Goal: Information Seeking & Learning: Check status

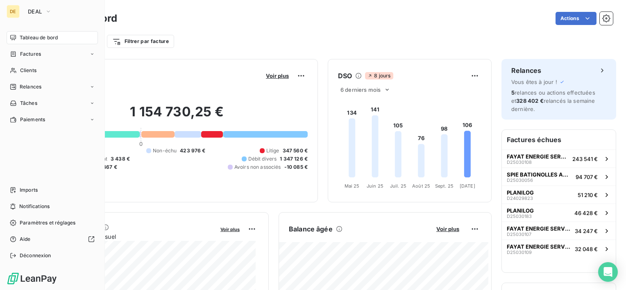
click at [51, 4] on div "DE DEAL Tableau de bord Factures Clients Relances Tâches Paiements Imports Noti…" at bounding box center [52, 145] width 105 height 290
click at [49, 10] on icon "button" at bounding box center [48, 11] width 7 height 8
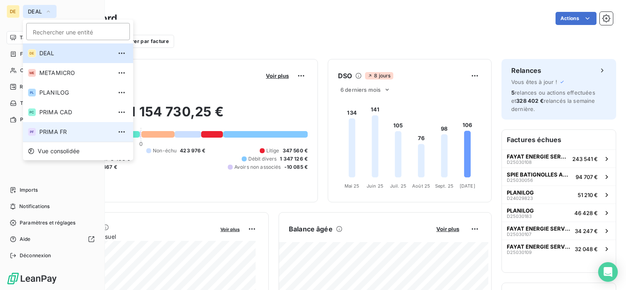
click at [62, 128] on span "PRIMA FR" at bounding box center [75, 132] width 72 height 8
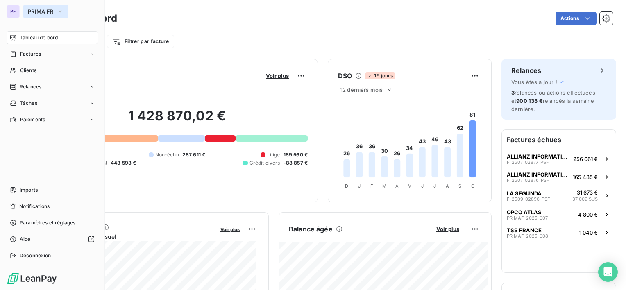
click at [26, 4] on div "PF PRIMA FR Tableau de bord Factures Clients Relances Tâches Paiements Imports …" at bounding box center [52, 145] width 105 height 290
click at [46, 19] on div "PF PRIMA FR Tableau de bord Factures Clients Relances Tâches Paiements Imports …" at bounding box center [52, 145] width 105 height 290
click at [47, 14] on span "PRIMA FR" at bounding box center [41, 11] width 26 height 7
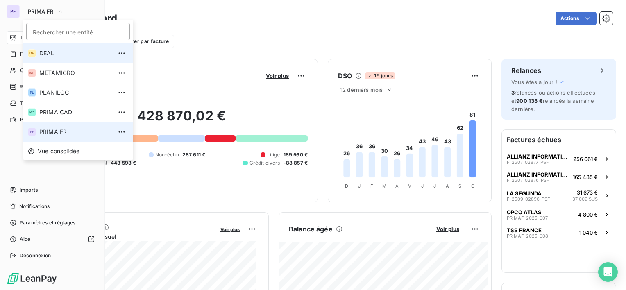
click at [57, 53] on span "DEAL" at bounding box center [75, 53] width 72 height 8
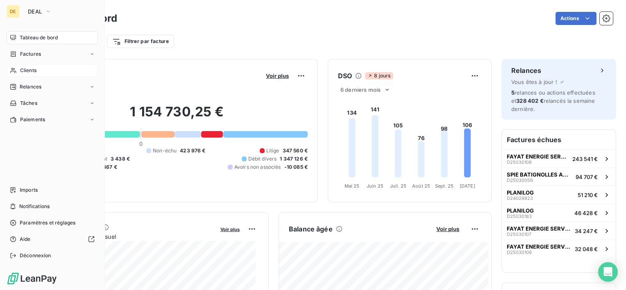
click at [32, 71] on span "Clients" at bounding box center [28, 70] width 16 height 7
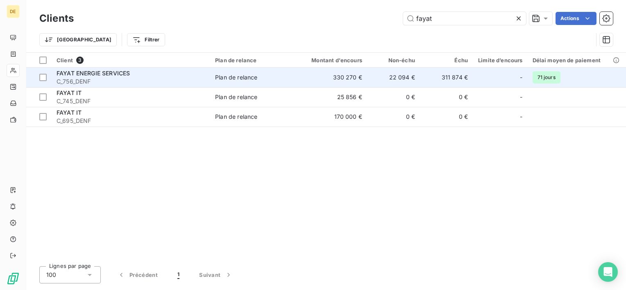
type input "fayat"
click at [375, 74] on td "22 094 €" at bounding box center [393, 78] width 53 height 20
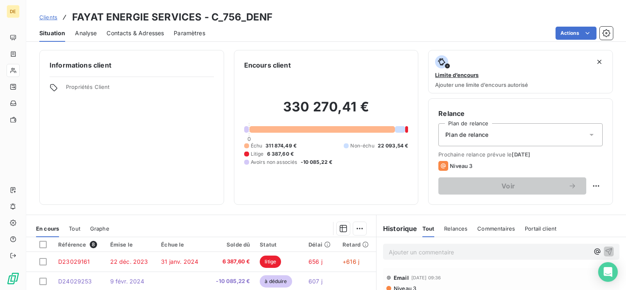
scroll to position [82, 0]
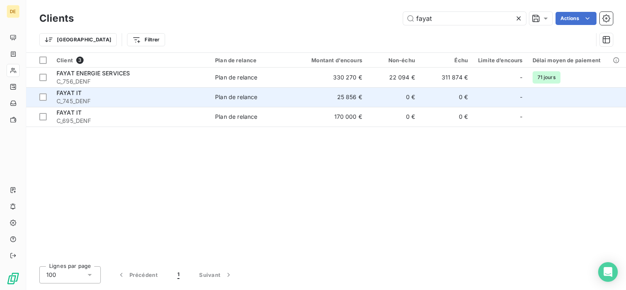
click at [301, 97] on td "25 856 €" at bounding box center [331, 97] width 71 height 20
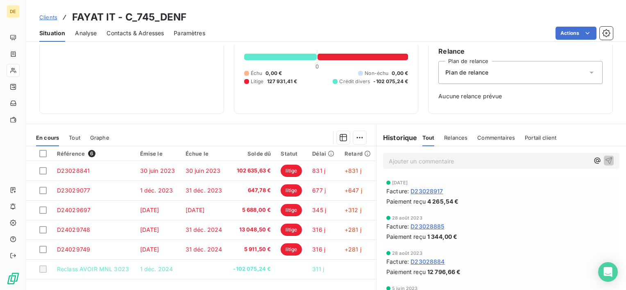
scroll to position [82, 0]
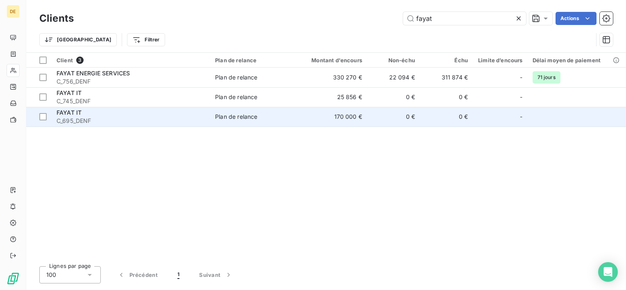
click at [129, 114] on div "FAYAT IT" at bounding box center [130, 112] width 149 height 8
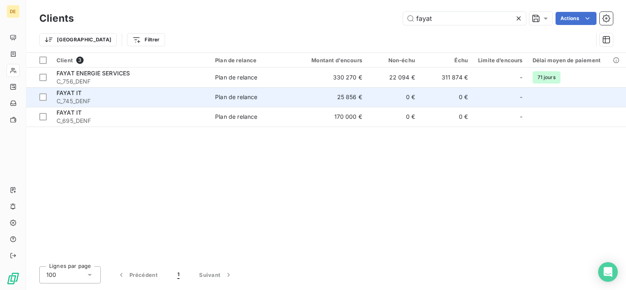
click at [311, 95] on td "25 856 €" at bounding box center [331, 97] width 71 height 20
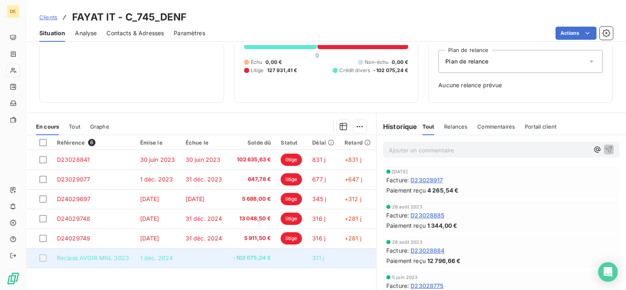
scroll to position [59, 0]
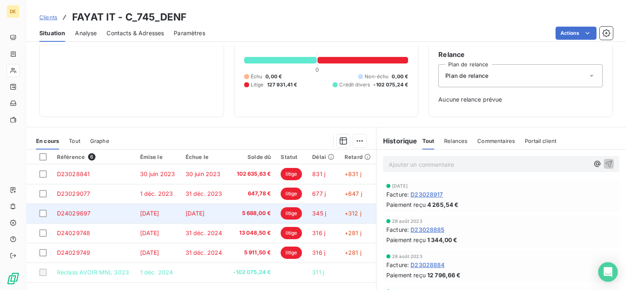
drag, startPoint x: 531, startPoint y: 221, endPoint x: 298, endPoint y: 219, distance: 233.4
click at [531, 221] on div "28 août 2023" at bounding box center [501, 221] width 230 height 5
click at [231, 213] on td "5 688,00 €" at bounding box center [252, 213] width 48 height 20
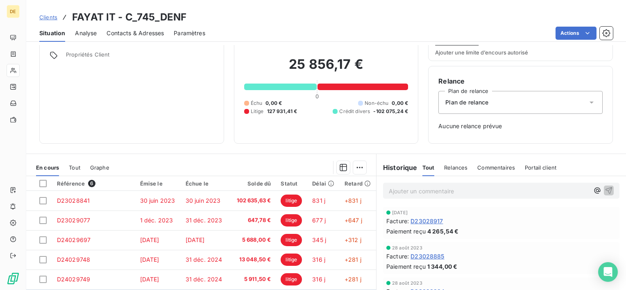
scroll to position [82, 0]
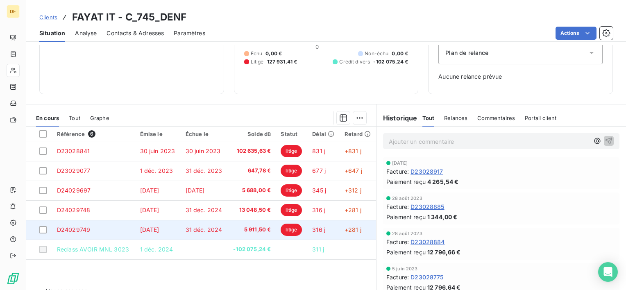
click at [219, 223] on td "31 déc. 2024" at bounding box center [204, 230] width 47 height 20
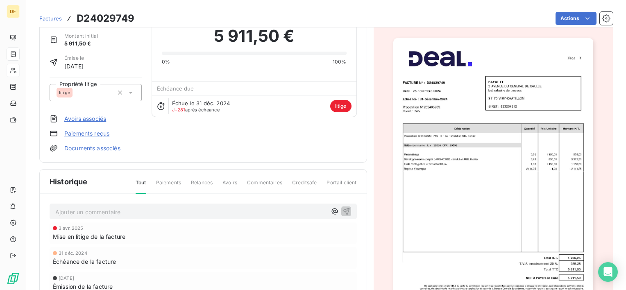
scroll to position [42, 0]
